Goal: Task Accomplishment & Management: Complete application form

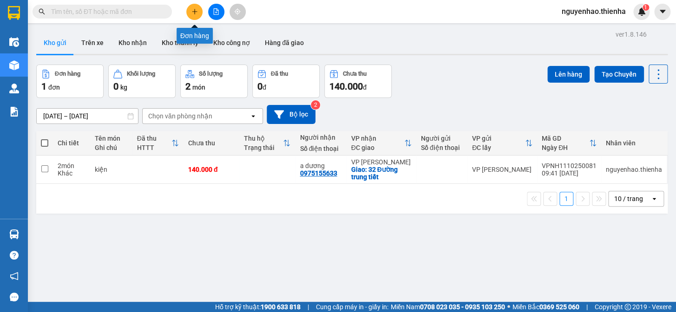
click at [192, 12] on icon "plus" at bounding box center [194, 11] width 5 height 0
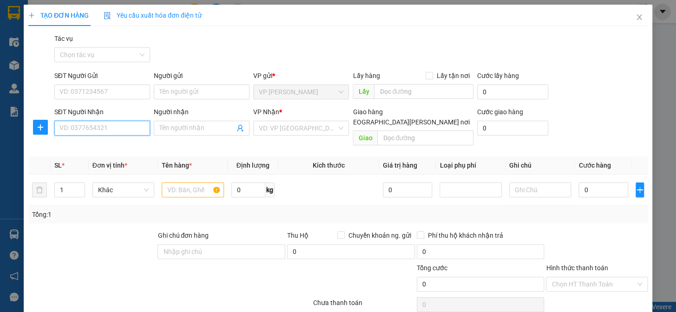
click at [114, 126] on input "SĐT Người Nhận" at bounding box center [102, 128] width 96 height 15
click at [124, 183] on span "Khác" at bounding box center [123, 190] width 51 height 14
type input "0949657777"
click at [124, 183] on span "Khác" at bounding box center [123, 190] width 51 height 14
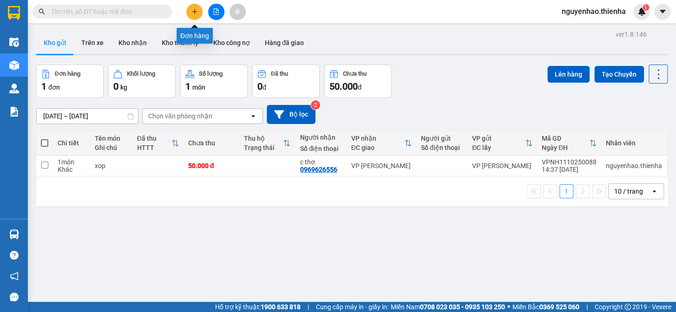
click at [196, 13] on icon "plus" at bounding box center [194, 11] width 7 height 7
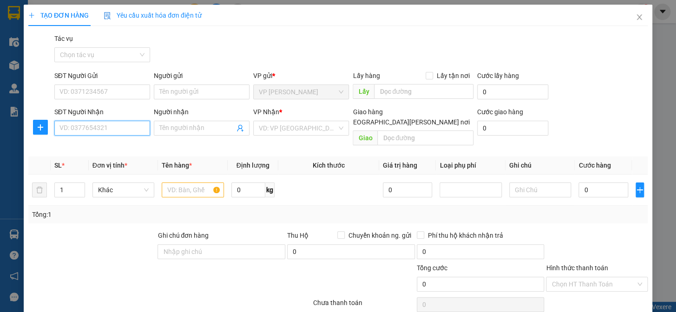
click at [91, 124] on input "SĐT Người Nhận" at bounding box center [102, 128] width 96 height 15
click at [139, 183] on span "Khác" at bounding box center [123, 190] width 51 height 14
type input "0949657777"
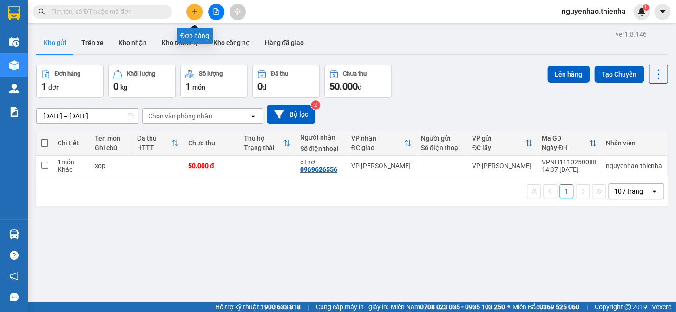
click at [197, 8] on icon "plus" at bounding box center [194, 11] width 7 height 7
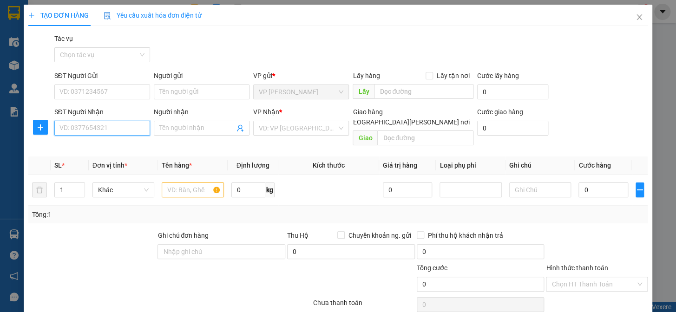
click at [102, 129] on input "SĐT Người Nhận" at bounding box center [102, 128] width 96 height 15
type input "0949657777"
click at [188, 183] on input "text" at bounding box center [193, 190] width 62 height 15
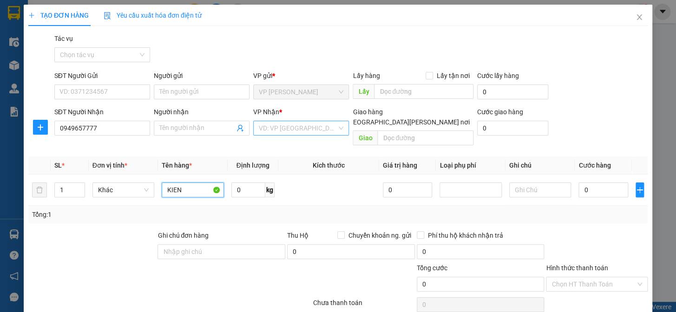
click at [335, 129] on div "VD: VP [GEOGRAPHIC_DATA]" at bounding box center [301, 128] width 96 height 15
type input "KIEN"
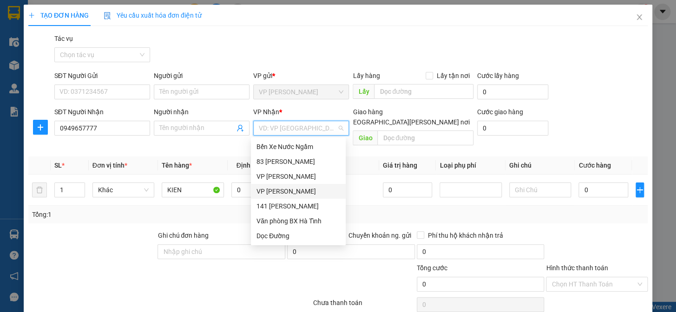
click at [292, 195] on div "[PERSON_NAME]" at bounding box center [298, 191] width 84 height 10
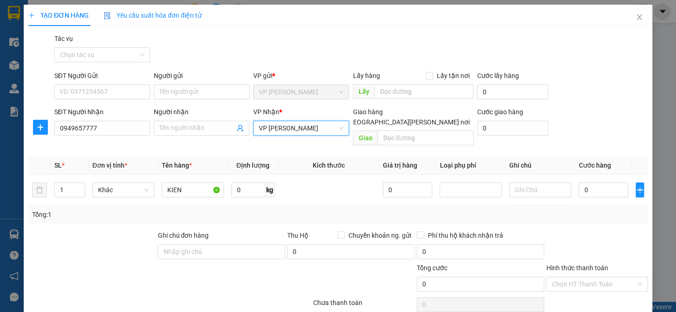
click at [334, 91] on span "[PERSON_NAME]" at bounding box center [301, 92] width 85 height 14
click at [327, 93] on span "[PERSON_NAME]" at bounding box center [301, 92] width 85 height 14
click at [330, 125] on span "[PERSON_NAME]" at bounding box center [301, 128] width 85 height 14
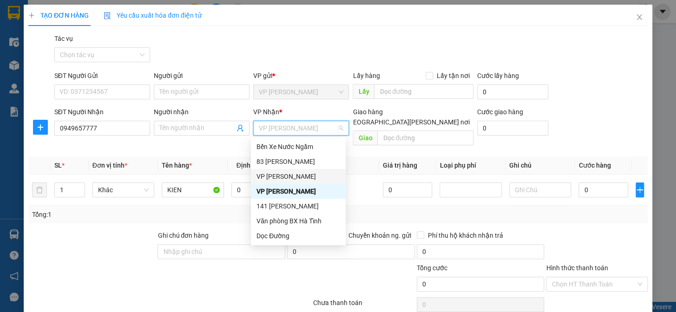
click at [295, 176] on div "VP [PERSON_NAME]" at bounding box center [298, 176] width 84 height 10
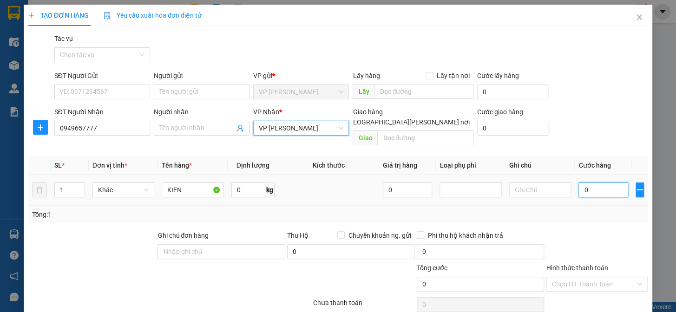
click at [604, 183] on input "0" at bounding box center [602, 190] width 49 height 15
type input "5"
type input "50"
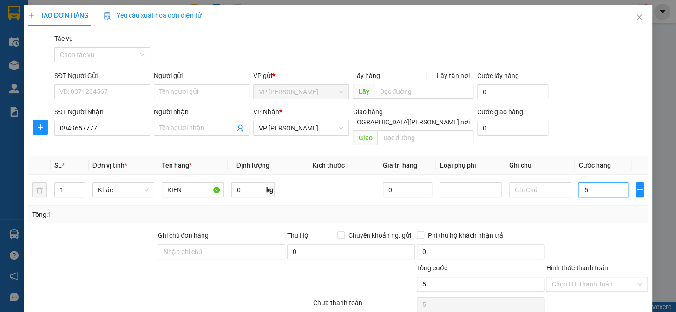
type input "50"
type input "500"
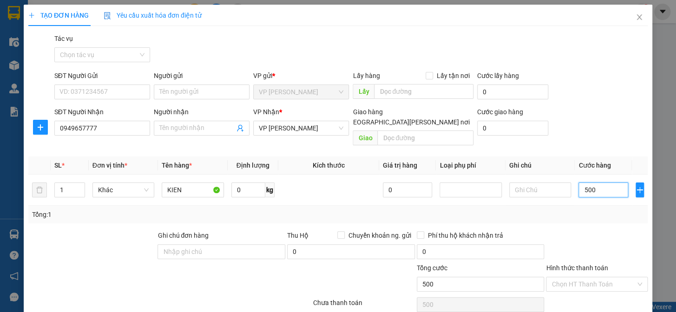
type input "5.000"
type input "50.000"
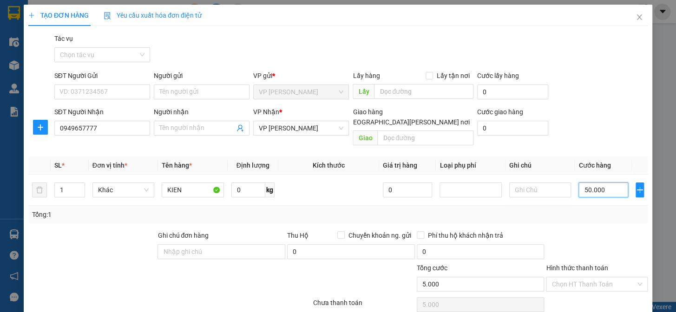
type input "50.000"
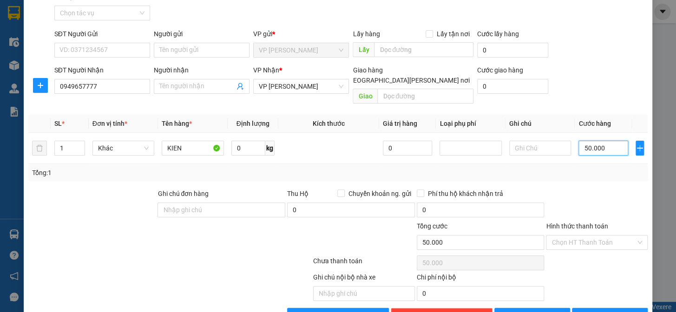
scroll to position [60, 0]
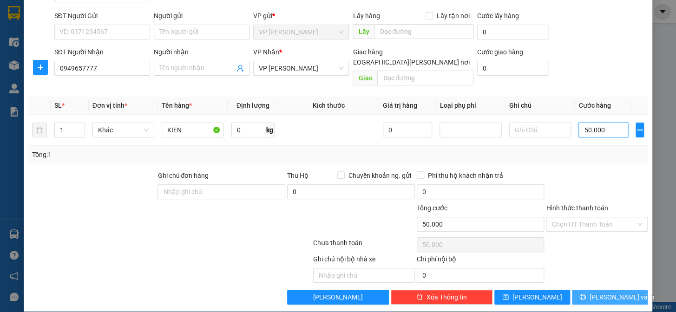
type input "50.000"
click at [604, 292] on span "Lưu và In" at bounding box center [622, 297] width 65 height 10
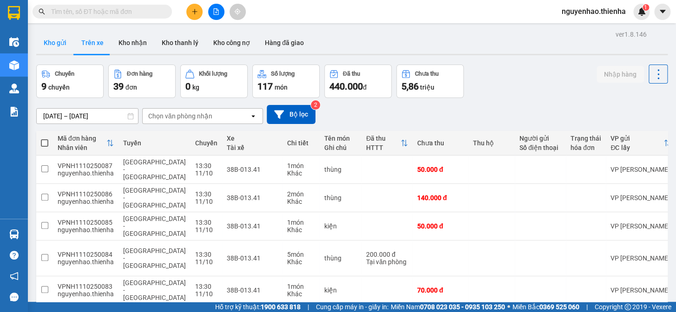
click at [62, 44] on button "Kho gửi" at bounding box center [55, 43] width 38 height 22
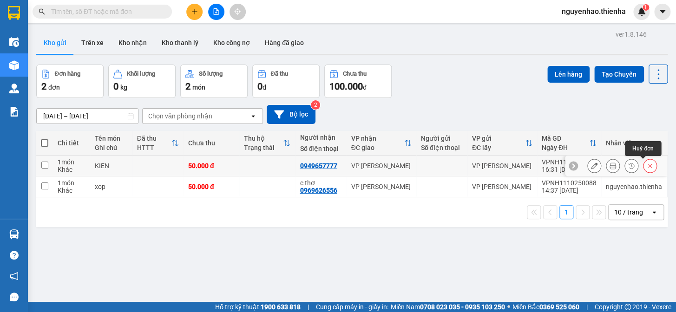
click at [647, 165] on icon at bounding box center [650, 166] width 7 height 7
click at [643, 165] on div "ver 1.8.146 Kho gửi Trên xe Kho nhận Kho thanh lý Kho công nợ Hàng đã giao Đơn …" at bounding box center [352, 184] width 639 height 312
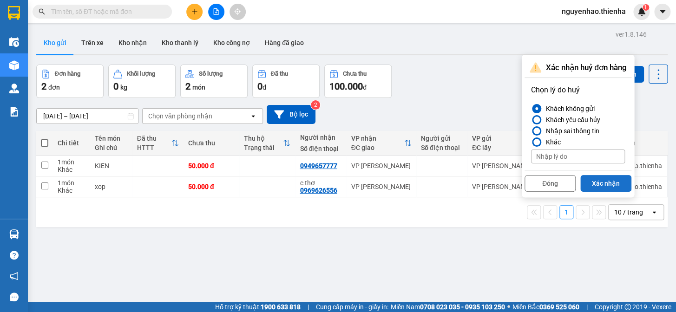
click at [610, 183] on button "Xác nhận" at bounding box center [605, 183] width 51 height 17
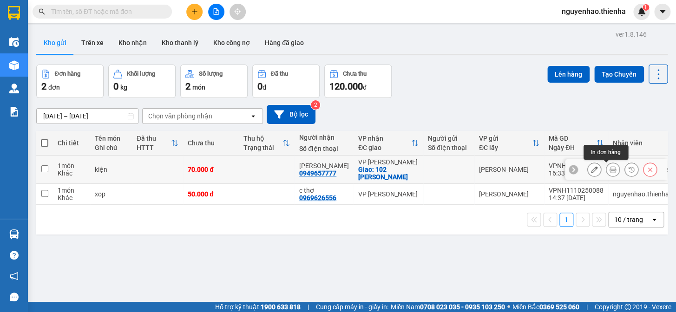
click at [610, 168] on icon at bounding box center [613, 169] width 7 height 7
click at [610, 171] on icon at bounding box center [613, 169] width 7 height 7
click at [610, 170] on icon at bounding box center [613, 169] width 7 height 7
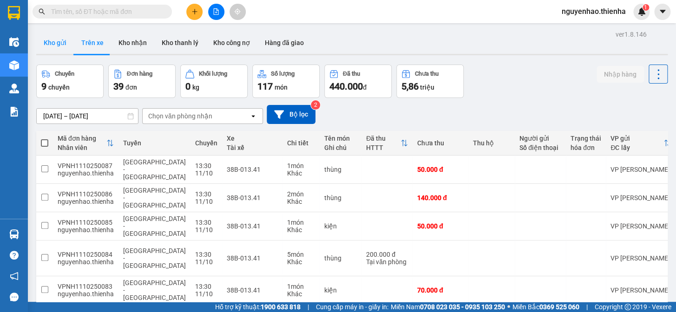
click at [57, 42] on button "Kho gửi" at bounding box center [55, 43] width 38 height 22
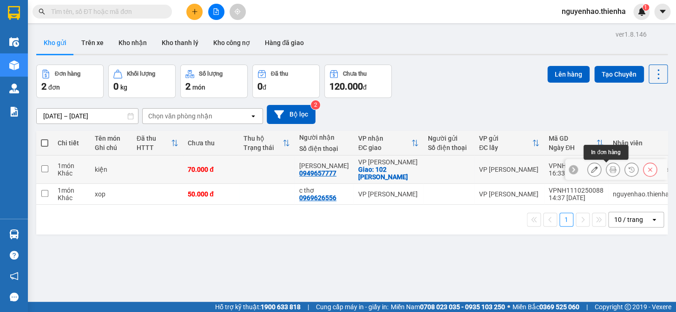
click at [610, 169] on icon at bounding box center [613, 169] width 7 height 7
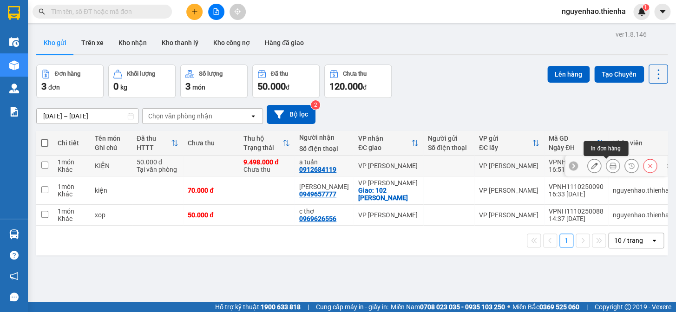
click at [610, 167] on icon at bounding box center [613, 166] width 7 height 7
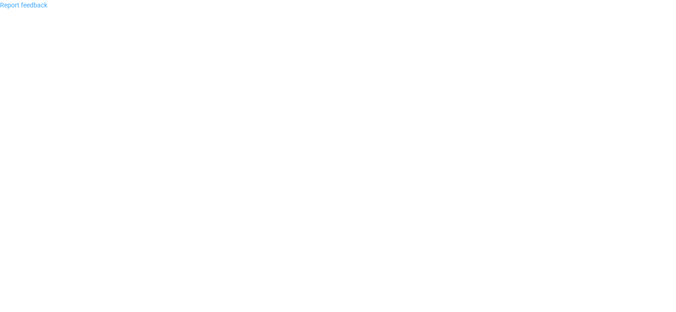
click at [31, 7] on link "Report feedback" at bounding box center [23, 4] width 47 height 7
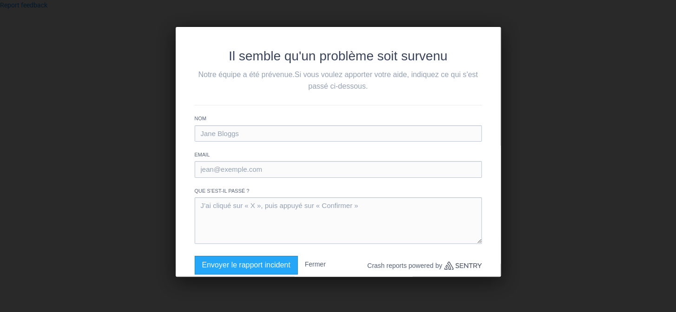
click at [323, 264] on button "Fermer" at bounding box center [315, 264] width 21 height 17
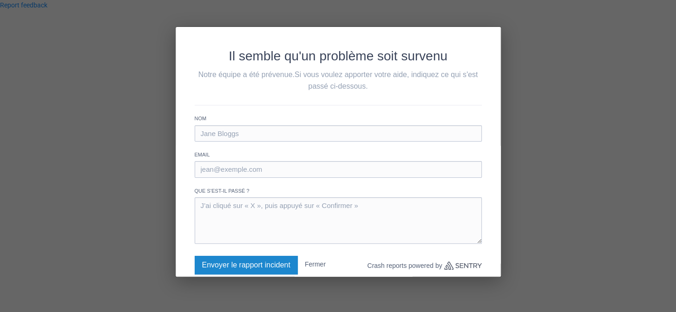
click at [264, 269] on button "Envoyer le rapport incident" at bounding box center [246, 265] width 103 height 19
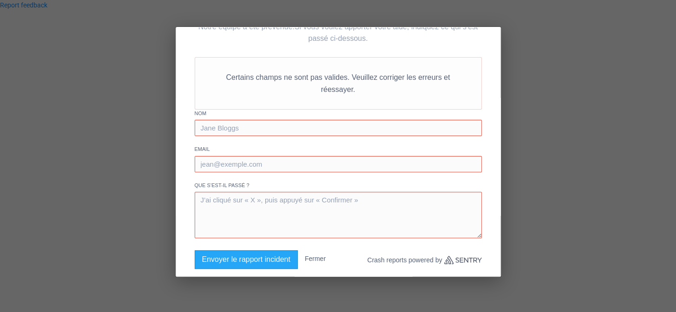
scroll to position [43, 0]
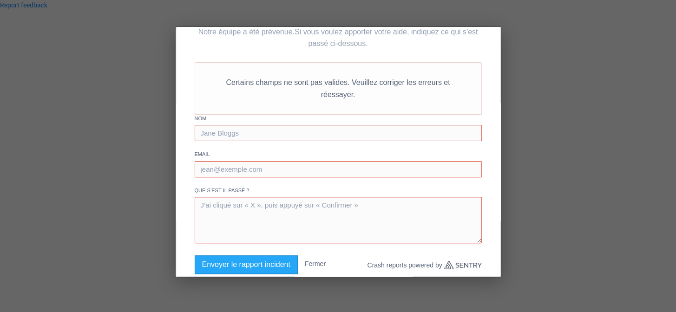
click at [112, 186] on div "Il semble qu'un problème soit survenu Notre équipe a été prévenue. Si vous voul…" at bounding box center [338, 156] width 676 height 312
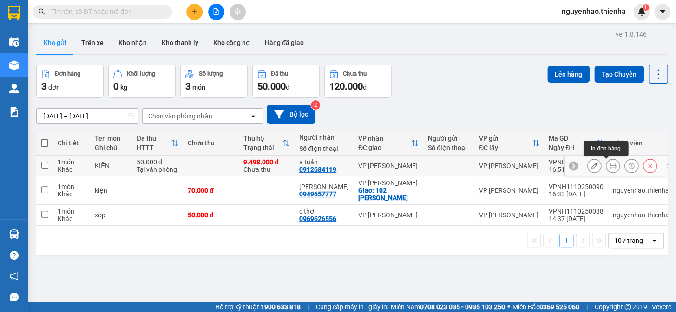
click at [610, 169] on icon at bounding box center [613, 166] width 7 height 7
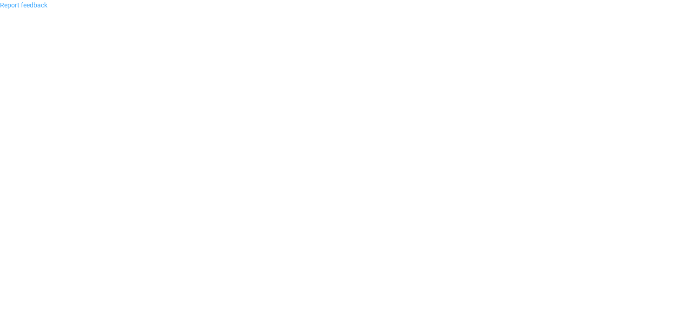
click at [7, 6] on link "Report feedback" at bounding box center [23, 4] width 47 height 7
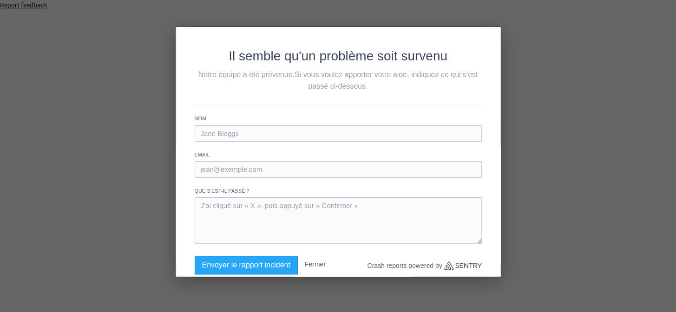
click at [7, 6] on body "Report feedback Il semble qu'un problème soit survenu Notre équipe a été préven…" at bounding box center [338, 156] width 676 height 312
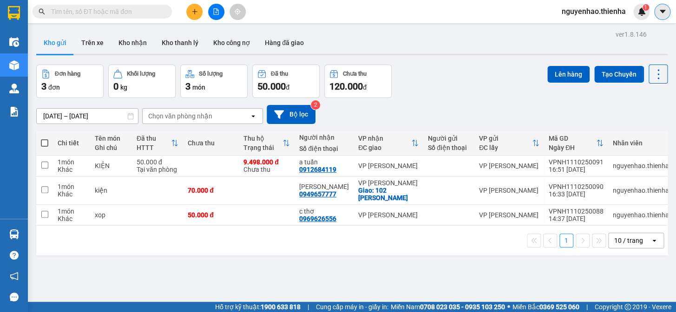
click at [664, 9] on icon "caret-down" at bounding box center [662, 11] width 8 height 8
click at [622, 12] on span "nguyenhao.thienha" at bounding box center [593, 12] width 79 height 12
click at [591, 30] on span "Đăng xuất" at bounding box center [597, 29] width 59 height 10
